Goal: Transaction & Acquisition: Purchase product/service

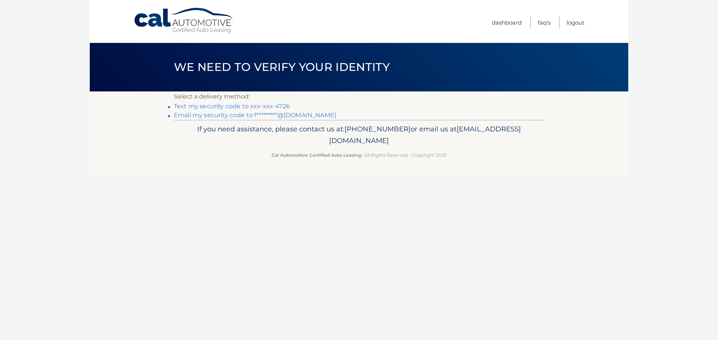
click at [235, 105] on link "Text my security code to xxx-xxx-4726" at bounding box center [232, 106] width 116 height 7
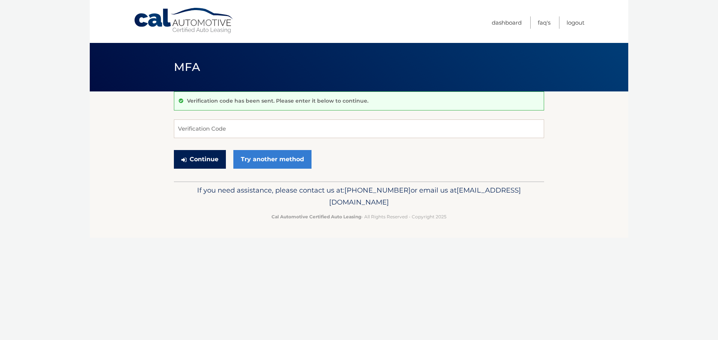
click at [197, 161] on button "Continue" at bounding box center [200, 159] width 52 height 19
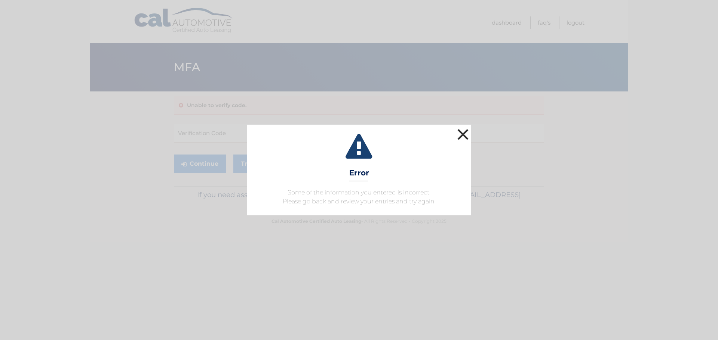
click at [461, 135] on button "×" at bounding box center [462, 134] width 15 height 15
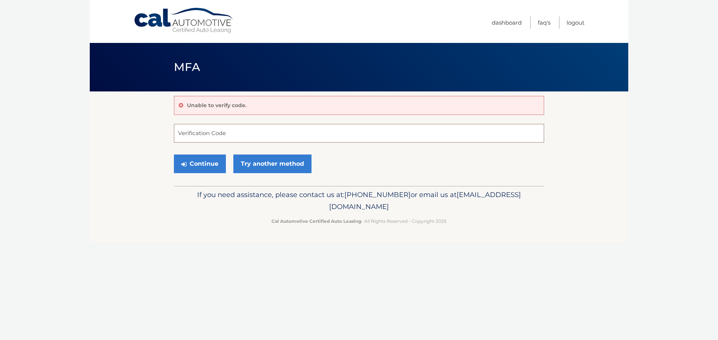
click at [218, 133] on input "Verification Code" at bounding box center [359, 133] width 370 height 19
type input "397949"
click at [200, 160] on button "Continue" at bounding box center [200, 164] width 52 height 19
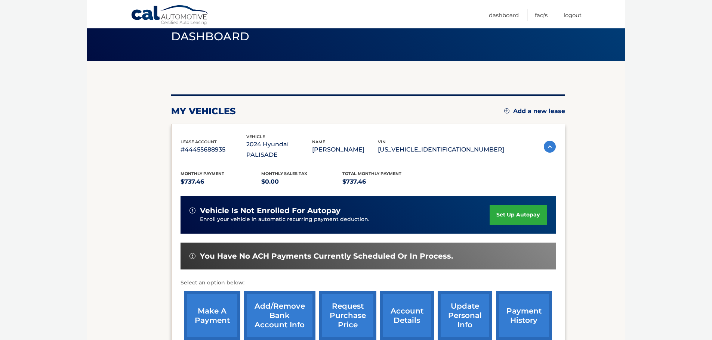
scroll to position [75, 0]
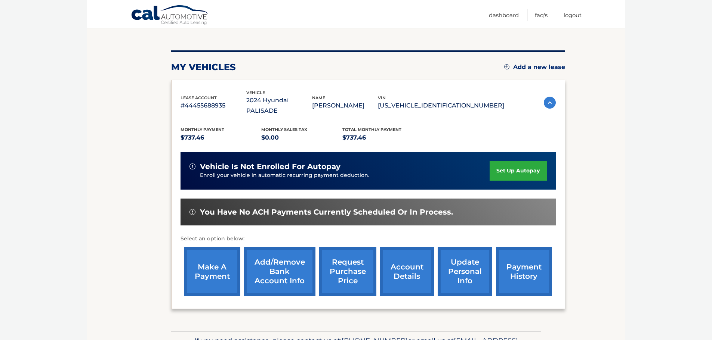
click at [216, 262] on link "make a payment" at bounding box center [212, 271] width 56 height 49
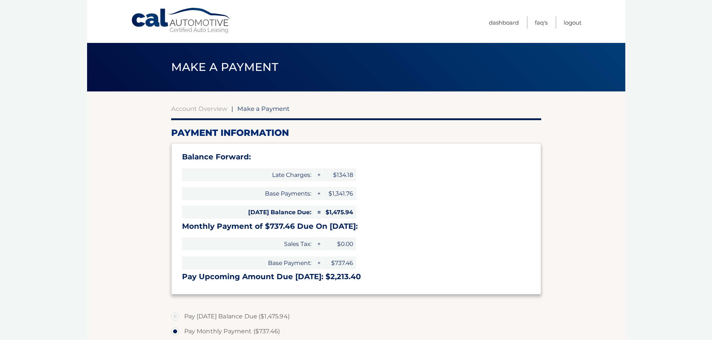
select select "ZTU0YTE0MDItM2MyNy00MjRmLTlmMjUtOWY5Mzk2ZTIxNGUy"
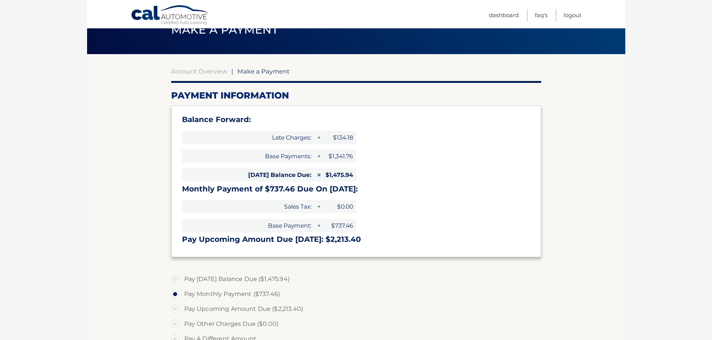
scroll to position [75, 0]
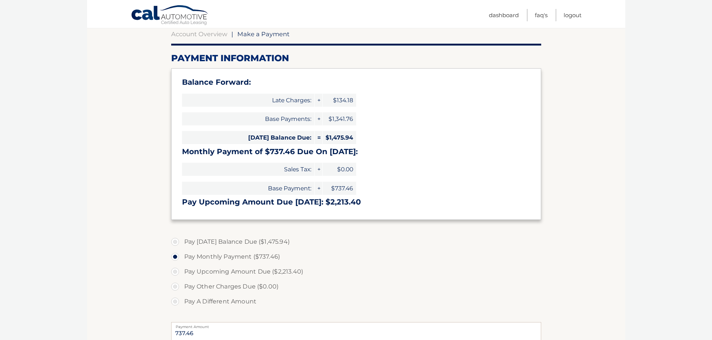
click at [176, 289] on label "Pay Other Charges Due ($0.00)" at bounding box center [356, 287] width 370 height 15
click at [175, 289] on label "Pay Other Charges Due ($0.00)" at bounding box center [356, 287] width 370 height 15
click at [175, 258] on label "Pay Monthly Payment ($737.46)" at bounding box center [356, 257] width 370 height 15
click at [175, 258] on input "Pay Monthly Payment ($737.46)" at bounding box center [177, 256] width 7 height 12
click at [176, 241] on label "Pay [DATE] Balance Due ($1,475.94)" at bounding box center [356, 242] width 370 height 15
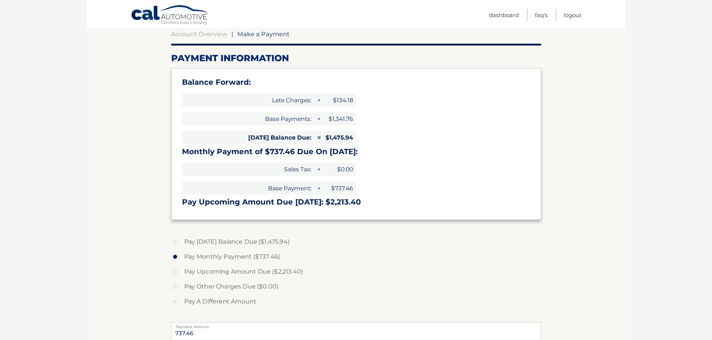
click at [176, 241] on input "Pay [DATE] Balance Due ($1,475.94)" at bounding box center [177, 241] width 7 height 12
radio input "true"
type input "1475.94"
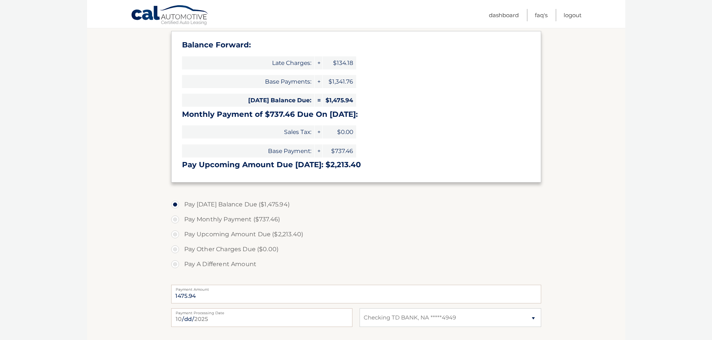
click at [173, 219] on label "Pay Monthly Payment ($737.46)" at bounding box center [356, 219] width 370 height 15
click at [174, 219] on input "Pay Monthly Payment ($737.46)" at bounding box center [177, 218] width 7 height 12
radio input "true"
type input "737.46"
click at [175, 236] on label "Pay Upcoming Amount Due ($2,213.40)" at bounding box center [356, 234] width 370 height 15
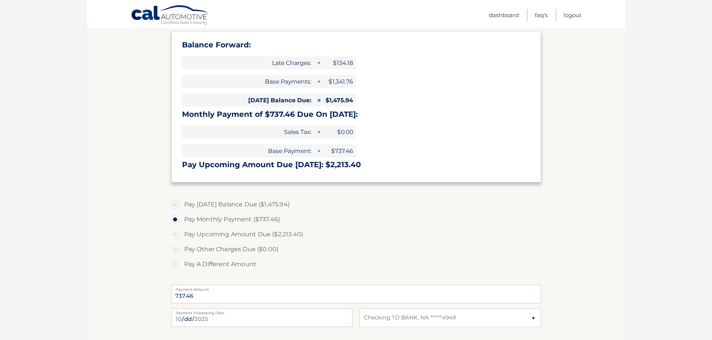
click at [175, 236] on input "Pay Upcoming Amount Due ($2,213.40)" at bounding box center [177, 233] width 7 height 12
radio input "true"
type input "2213.40"
click at [176, 250] on label "Pay Other Charges Due ($0.00)" at bounding box center [356, 249] width 370 height 15
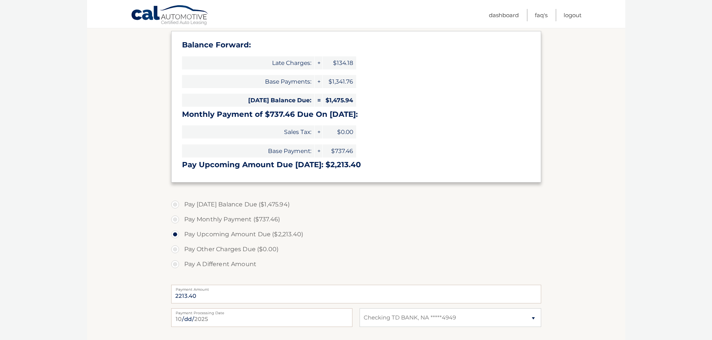
click at [175, 249] on label "Pay Other Charges Due ($0.00)" at bounding box center [356, 249] width 370 height 15
click at [173, 219] on label "Pay Monthly Payment ($737.46)" at bounding box center [356, 219] width 370 height 15
click at [174, 219] on input "Pay Monthly Payment ($737.46)" at bounding box center [177, 218] width 7 height 12
radio input "true"
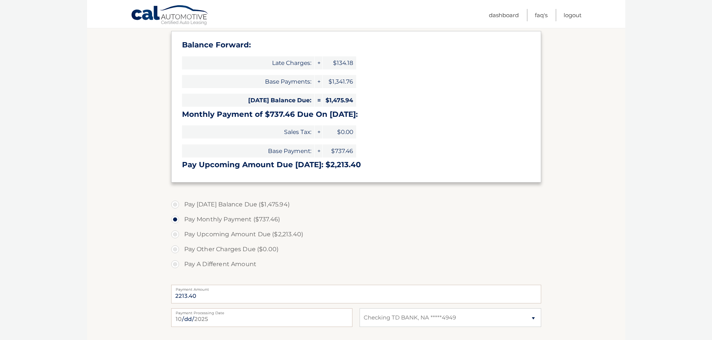
type input "737.46"
click at [185, 295] on input "737.46" at bounding box center [356, 294] width 370 height 19
click at [181, 296] on input "737.46" at bounding box center [356, 294] width 370 height 19
click at [195, 295] on input "737.46" at bounding box center [356, 294] width 370 height 19
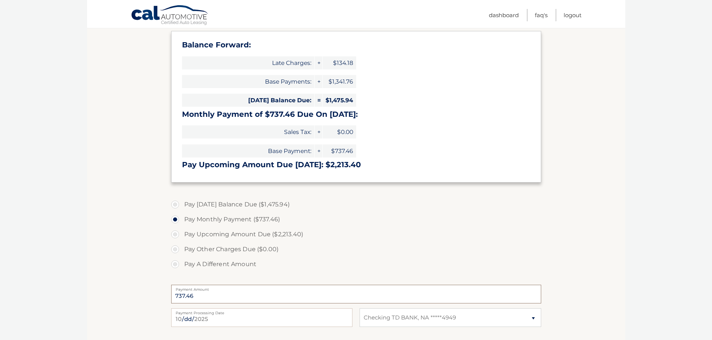
click at [197, 296] on input "737.46" at bounding box center [356, 294] width 370 height 19
click at [204, 298] on input "737.46" at bounding box center [356, 294] width 370 height 19
click at [241, 299] on input "737.46" at bounding box center [356, 294] width 370 height 19
click at [219, 299] on input "737.46" at bounding box center [356, 294] width 370 height 19
click at [212, 317] on input "[DATE]" at bounding box center [261, 318] width 181 height 19
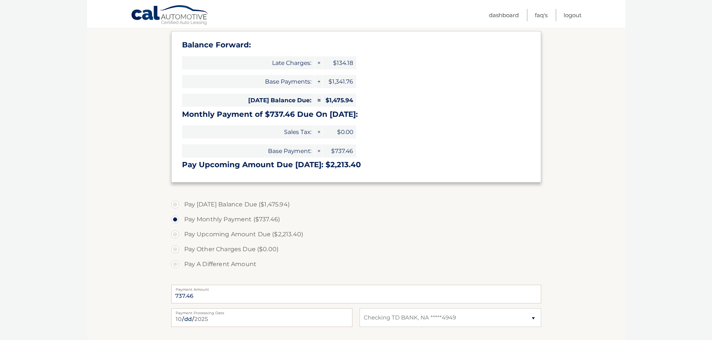
click at [288, 269] on label "Pay A Different Amount" at bounding box center [356, 264] width 370 height 15
click at [182, 269] on input "Pay A Different Amount" at bounding box center [177, 263] width 7 height 12
radio input "true"
type input "871.64"
click at [352, 246] on label "Pay Other Charges Due ($0.00)" at bounding box center [356, 249] width 370 height 15
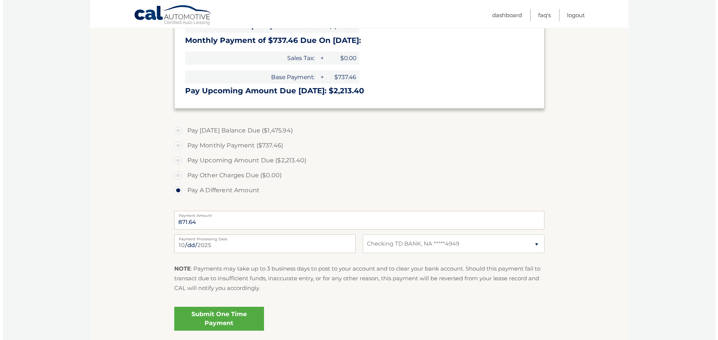
scroll to position [187, 0]
click at [220, 315] on link "Submit One Time Payment" at bounding box center [216, 318] width 90 height 24
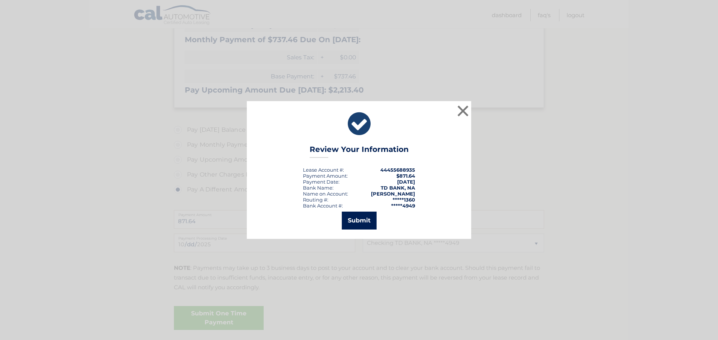
click at [358, 219] on button "Submit" at bounding box center [359, 221] width 35 height 18
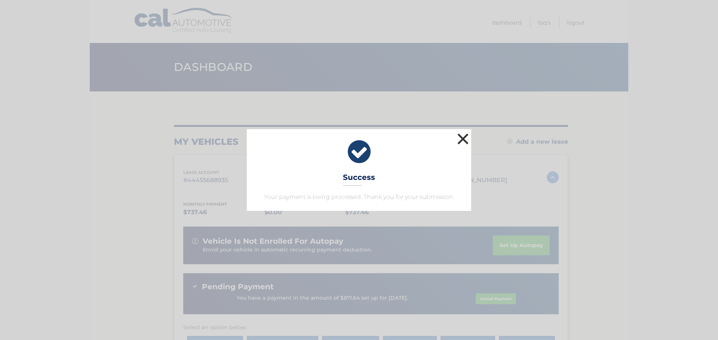
click at [465, 137] on button "×" at bounding box center [462, 139] width 15 height 15
